Goal: Navigation & Orientation: Find specific page/section

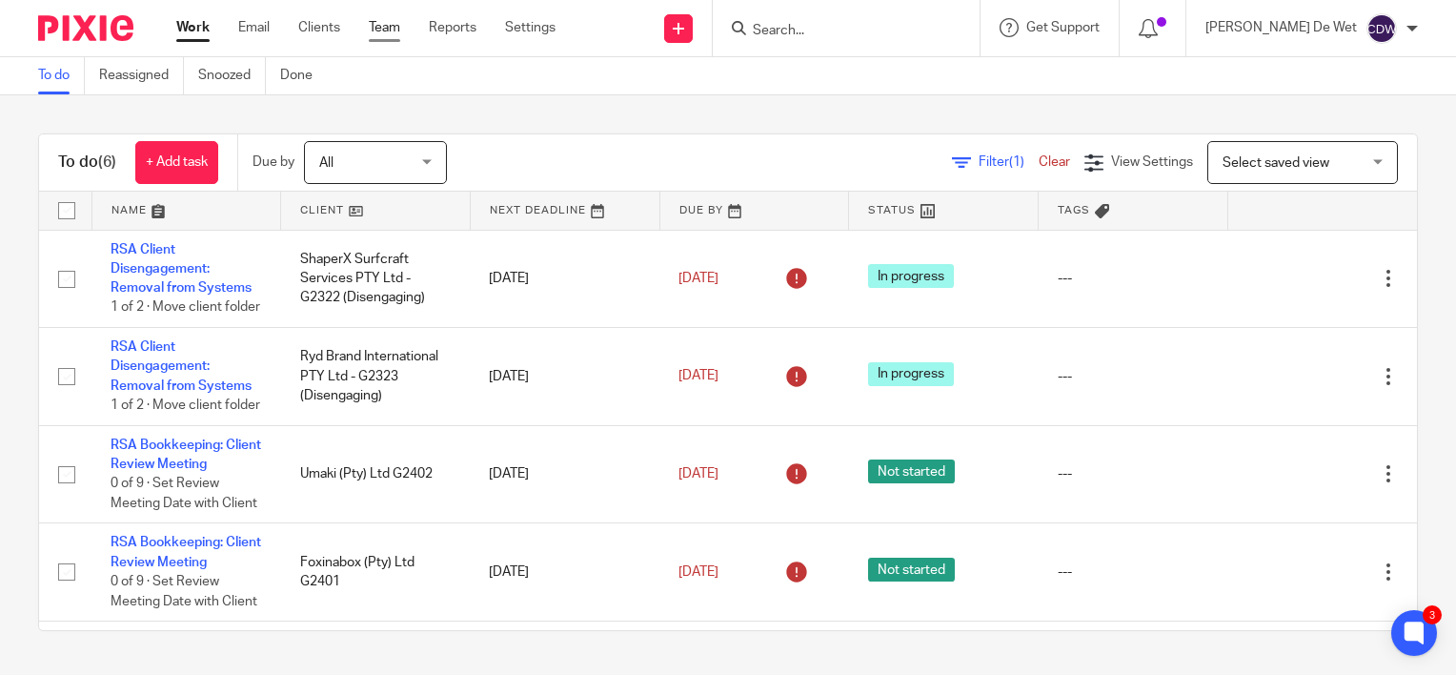
click at [399, 34] on link "Team" at bounding box center [384, 27] width 31 height 19
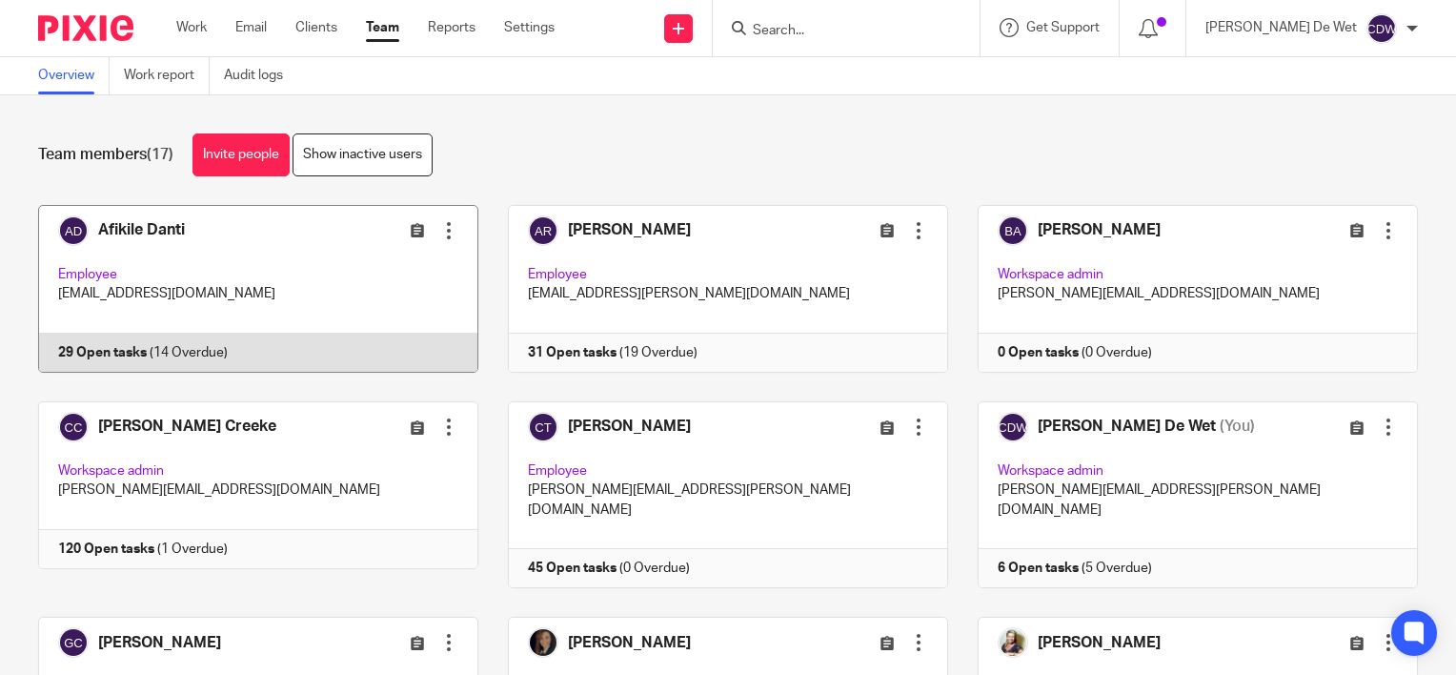
click at [256, 241] on link at bounding box center [244, 289] width 470 height 168
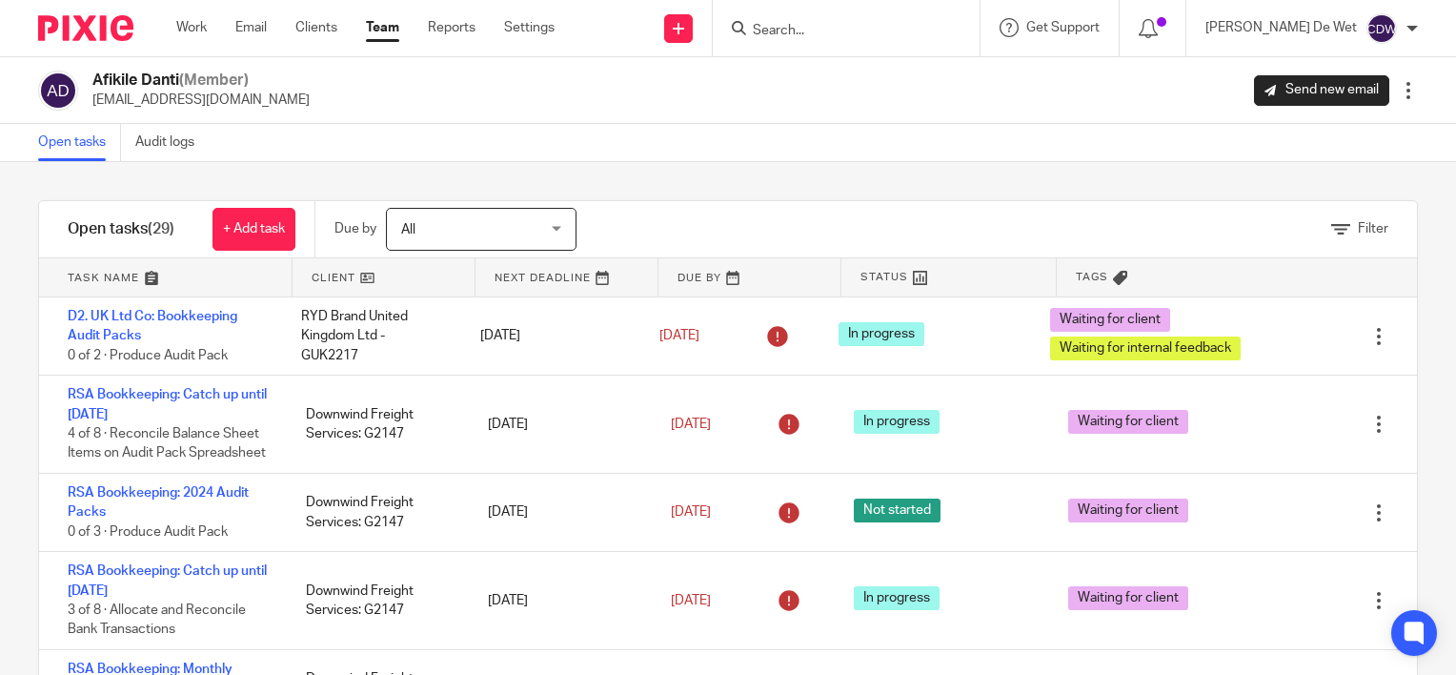
click at [100, 283] on link at bounding box center [165, 277] width 253 height 38
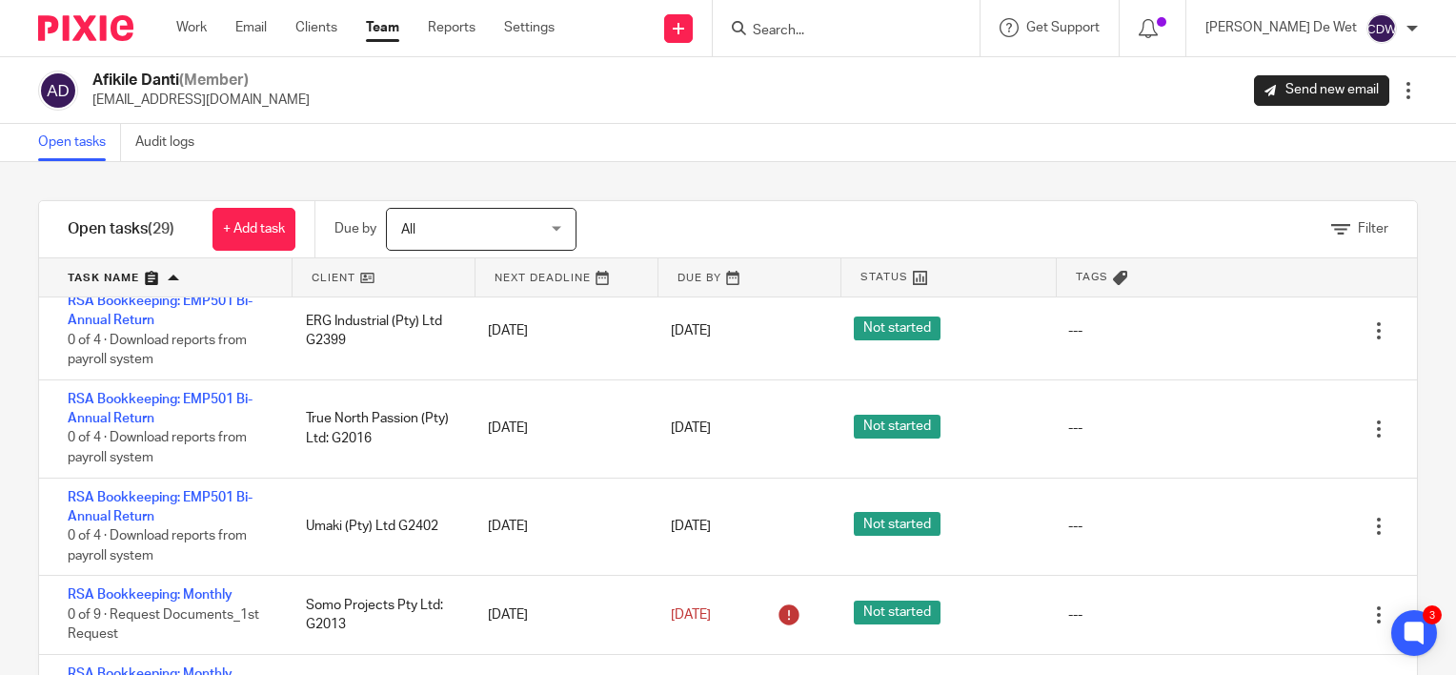
scroll to position [1430, 0]
